Goal: Check status: Check status

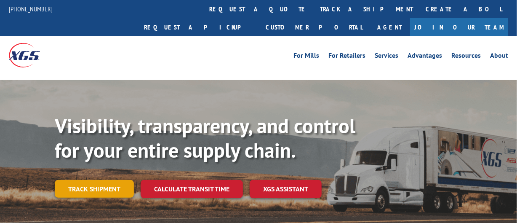
click at [109, 180] on link "Track shipment" at bounding box center [94, 189] width 79 height 18
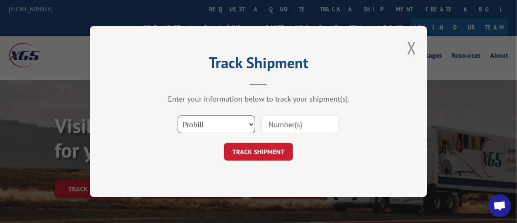
click at [221, 123] on select "Select category... Probill BOL PO" at bounding box center [217, 124] width 78 height 18
select select "bol"
click at [178, 115] on select "Select category... Probill BOL PO" at bounding box center [217, 124] width 78 height 18
click at [271, 127] on input at bounding box center [301, 124] width 78 height 18
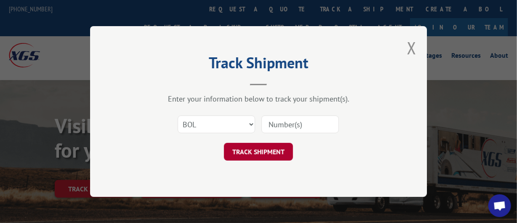
click at [264, 154] on button "TRACK SHIPMENT" at bounding box center [258, 152] width 69 height 18
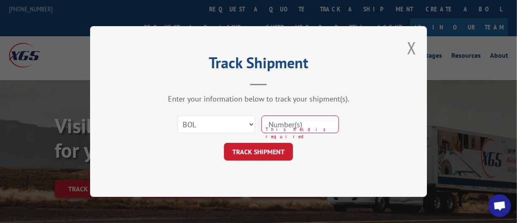
drag, startPoint x: 295, startPoint y: 126, endPoint x: 299, endPoint y: 130, distance: 6.0
click at [295, 126] on input at bounding box center [301, 124] width 78 height 18
type input "08282025HARBOR-1"
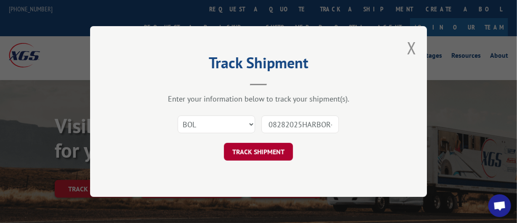
click at [264, 150] on button "TRACK SHIPMENT" at bounding box center [258, 152] width 69 height 18
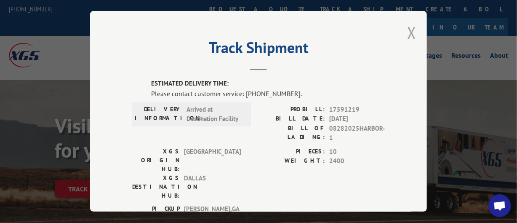
click at [407, 28] on button "Close modal" at bounding box center [411, 32] width 9 height 22
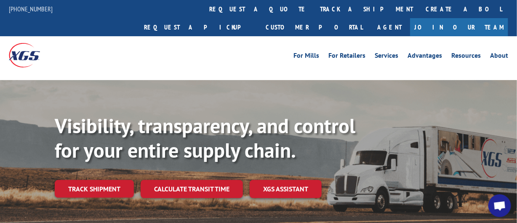
scroll to position [84, 0]
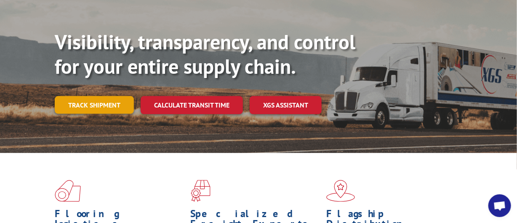
click at [91, 96] on link "Track shipment" at bounding box center [94, 105] width 79 height 18
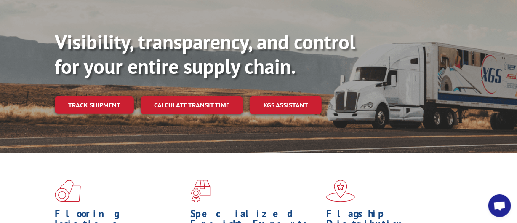
scroll to position [0, 0]
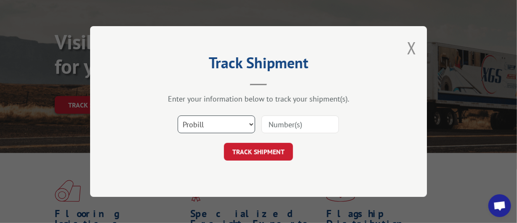
click at [245, 125] on select "Select category... Probill BOL PO" at bounding box center [217, 124] width 78 height 18
click at [178, 115] on select "Select category... Probill BOL PO" at bounding box center [217, 124] width 78 height 18
click at [279, 128] on input at bounding box center [301, 124] width 78 height 18
type input "08282025HARBOR-1"
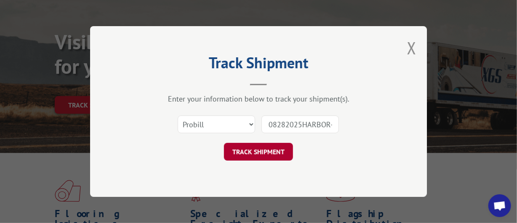
click at [265, 155] on button "TRACK SHIPMENT" at bounding box center [258, 152] width 69 height 18
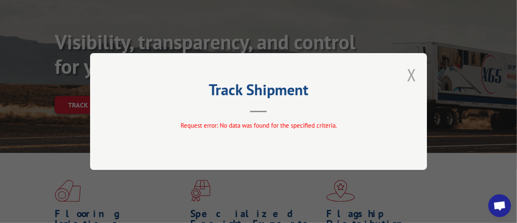
click at [410, 74] on button "Close modal" at bounding box center [411, 75] width 9 height 22
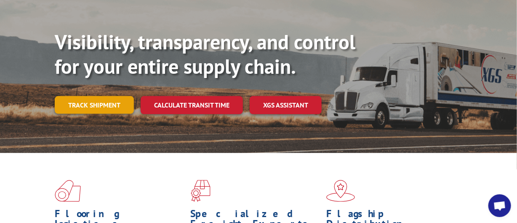
click at [91, 96] on link "Track shipment" at bounding box center [94, 105] width 79 height 18
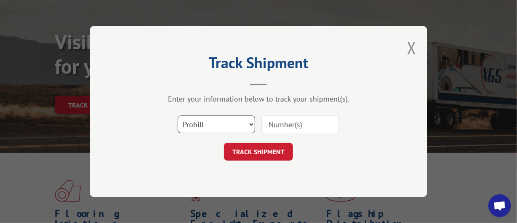
click at [199, 128] on select "Select category... Probill BOL PO" at bounding box center [217, 124] width 78 height 18
select select "bol"
click at [178, 115] on select "Select category... Probill BOL PO" at bounding box center [217, 124] width 78 height 18
click at [287, 125] on input at bounding box center [301, 124] width 78 height 18
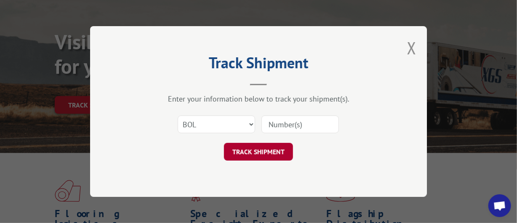
click at [285, 147] on button "TRACK SHIPMENT" at bounding box center [258, 152] width 69 height 18
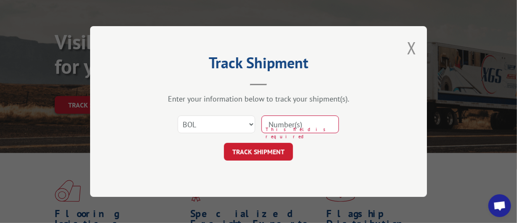
click at [288, 127] on input at bounding box center [301, 124] width 78 height 18
type input "08282025HARBOR-1"
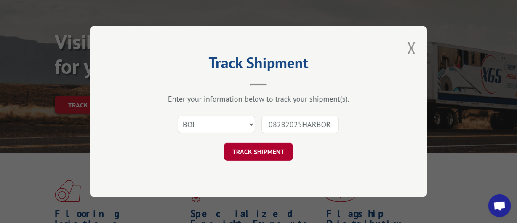
click at [281, 151] on button "TRACK SHIPMENT" at bounding box center [258, 152] width 69 height 18
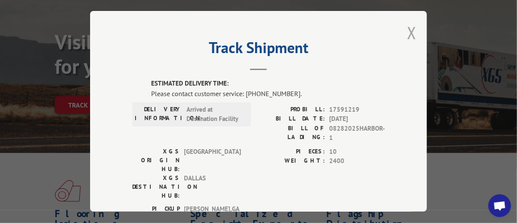
click at [407, 27] on button "Close modal" at bounding box center [411, 32] width 9 height 22
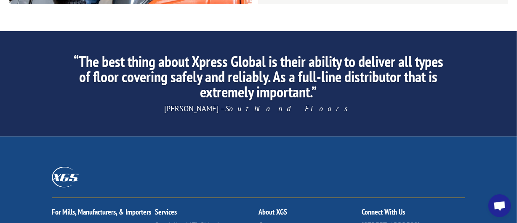
scroll to position [1264, 0]
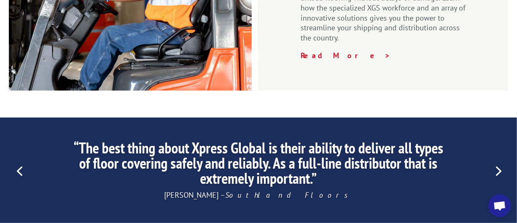
click at [501, 160] on link "Next" at bounding box center [498, 170] width 20 height 20
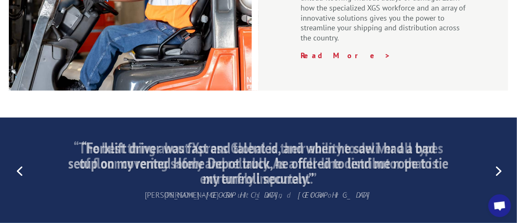
click at [501, 160] on link "Next" at bounding box center [498, 170] width 20 height 20
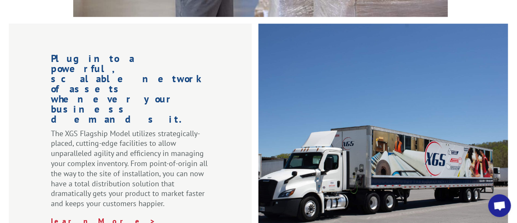
scroll to position [84, 0]
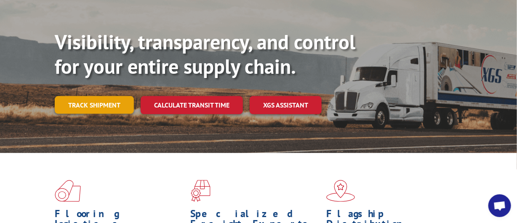
click at [105, 96] on link "Track shipment" at bounding box center [94, 105] width 79 height 18
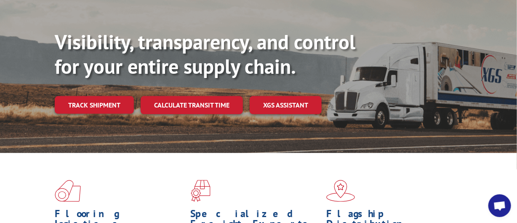
scroll to position [0, 0]
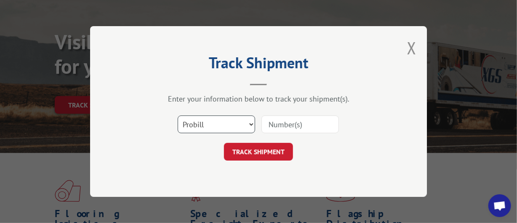
drag, startPoint x: 199, startPoint y: 123, endPoint x: 204, endPoint y: 132, distance: 10.4
click at [199, 123] on select "Select category... Probill BOL PO" at bounding box center [217, 124] width 78 height 18
select select "bol"
click at [178, 115] on select "Select category... Probill BOL PO" at bounding box center [217, 124] width 78 height 18
click at [276, 129] on input at bounding box center [301, 124] width 78 height 18
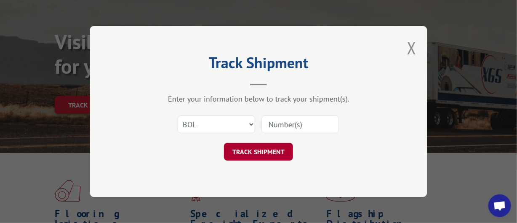
type input "08282025HARBOR-1"
click at [275, 150] on button "TRACK SHIPMENT" at bounding box center [258, 152] width 69 height 18
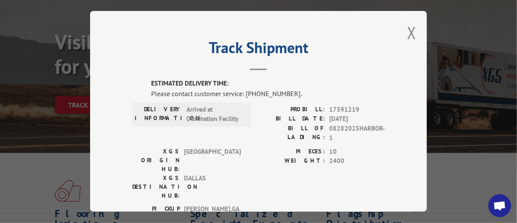
click at [407, 34] on button "Close modal" at bounding box center [411, 32] width 9 height 22
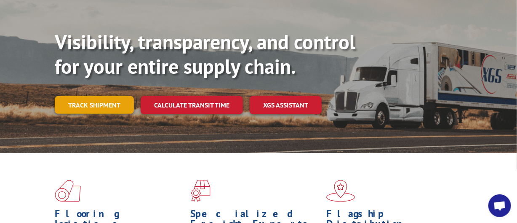
click at [106, 96] on link "Track shipment" at bounding box center [94, 105] width 79 height 18
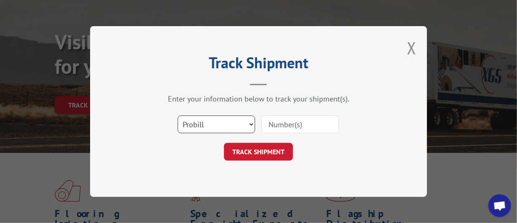
click at [232, 127] on select "Select category... Probill BOL PO" at bounding box center [217, 124] width 78 height 18
select select "bol"
click at [178, 115] on select "Select category... Probill BOL PO" at bounding box center [217, 124] width 78 height 18
drag, startPoint x: 275, startPoint y: 128, endPoint x: 287, endPoint y: 134, distance: 13.6
click at [275, 128] on input at bounding box center [301, 124] width 78 height 18
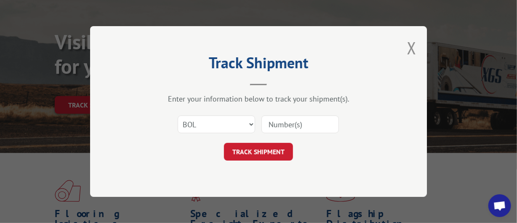
type input "08282025HARBOR-1"
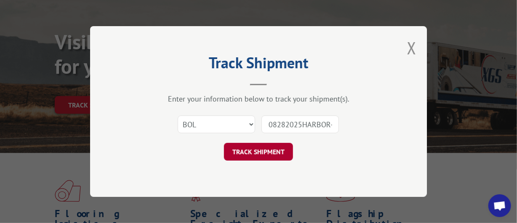
click at [284, 145] on button "TRACK SHIPMENT" at bounding box center [258, 152] width 69 height 18
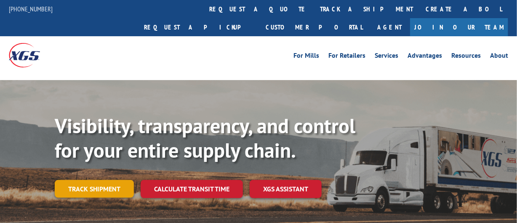
click at [111, 180] on link "Track shipment" at bounding box center [94, 189] width 79 height 18
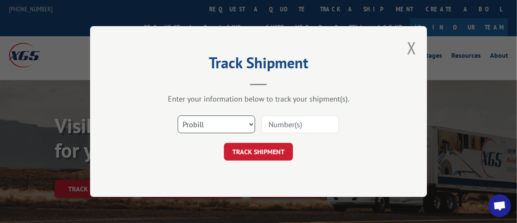
click at [200, 121] on select "Select category... Probill BOL PO" at bounding box center [217, 124] width 78 height 18
select select "bol"
click at [178, 115] on select "Select category... Probill BOL PO" at bounding box center [217, 124] width 78 height 18
click at [296, 118] on input at bounding box center [301, 124] width 78 height 18
type input "08282025HARBOR-1"
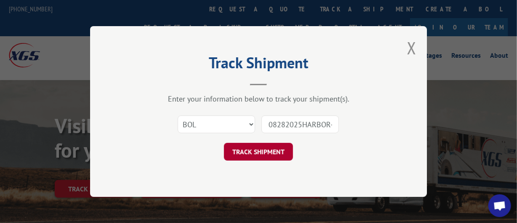
click at [278, 152] on button "TRACK SHIPMENT" at bounding box center [258, 152] width 69 height 18
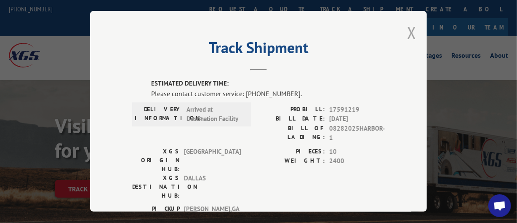
click at [407, 34] on button "Close modal" at bounding box center [411, 32] width 9 height 22
